Goal: Task Accomplishment & Management: Use online tool/utility

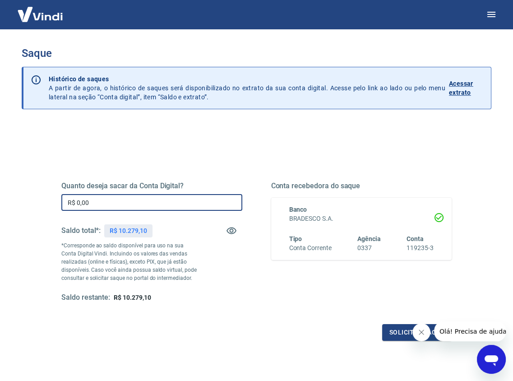
click at [161, 201] on input "R$ 0,00" at bounding box center [151, 202] width 181 height 17
type input "R$ 10.000,00"
click at [423, 334] on icon "Fechar mensagem da empresa" at bounding box center [421, 332] width 7 height 7
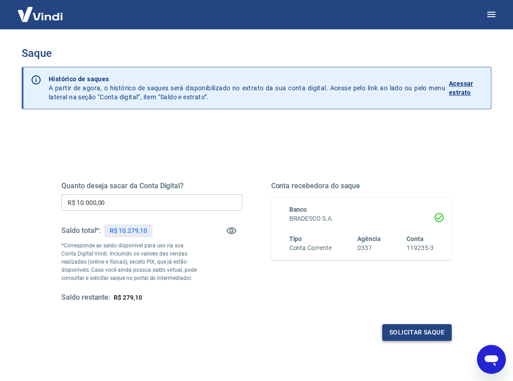
click at [415, 338] on button "Solicitar saque" at bounding box center [417, 332] width 70 height 17
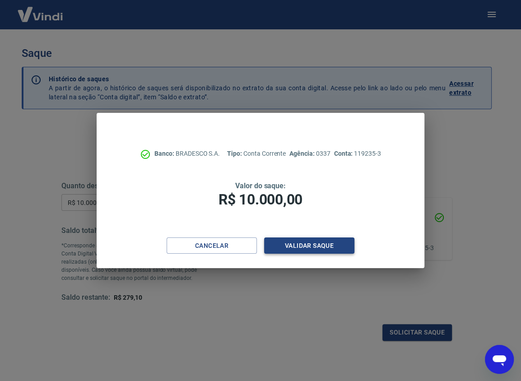
click at [312, 248] on button "Validar saque" at bounding box center [309, 245] width 90 height 17
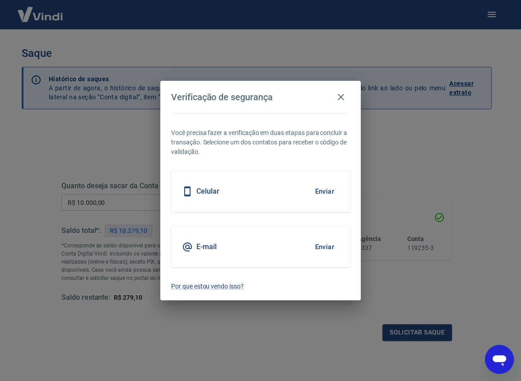
click at [318, 244] on button "Enviar" at bounding box center [324, 246] width 29 height 19
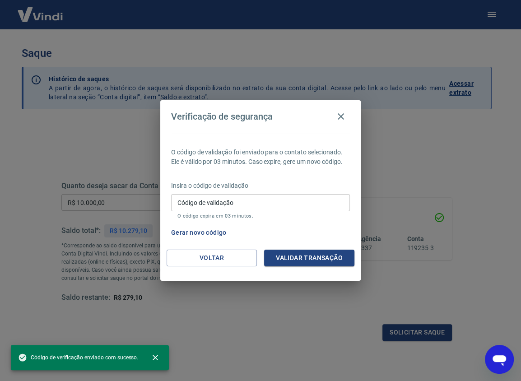
click at [311, 208] on input "Código de validação" at bounding box center [260, 202] width 179 height 17
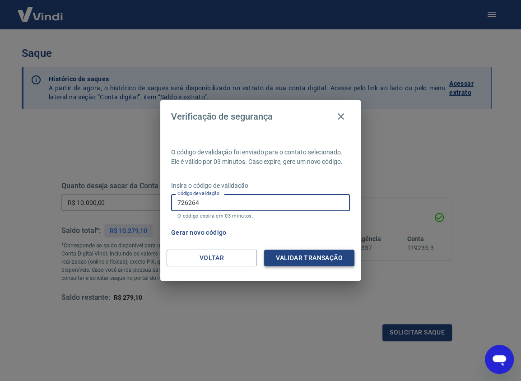
type input "726264"
click at [314, 258] on button "Validar transação" at bounding box center [309, 258] width 90 height 17
